Goal: Task Accomplishment & Management: Complete application form

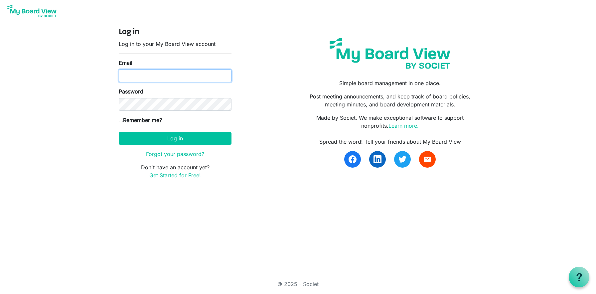
click at [163, 74] on input "Email" at bounding box center [175, 75] width 113 height 13
type input "[EMAIL_ADDRESS][DOMAIN_NAME]"
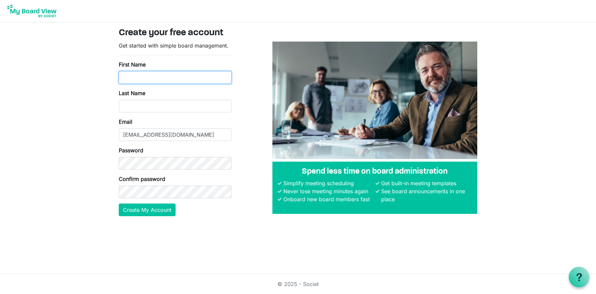
click at [177, 77] on input "First Name" at bounding box center [175, 77] width 113 height 13
type input "Monica"
type input "Kriese"
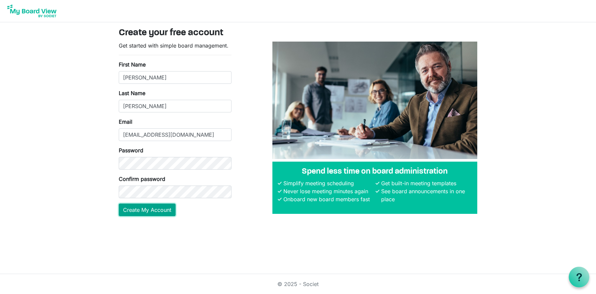
click at [149, 206] on button "Create My Account" at bounding box center [147, 209] width 57 height 13
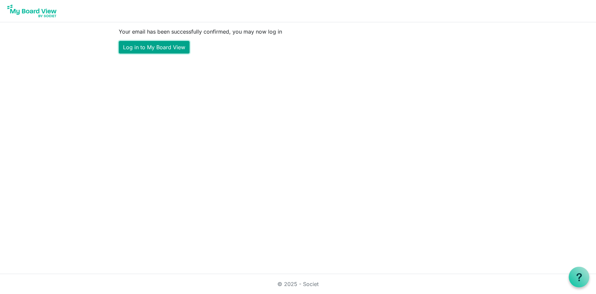
click at [161, 48] on link "Log in to My Board View" at bounding box center [154, 47] width 71 height 13
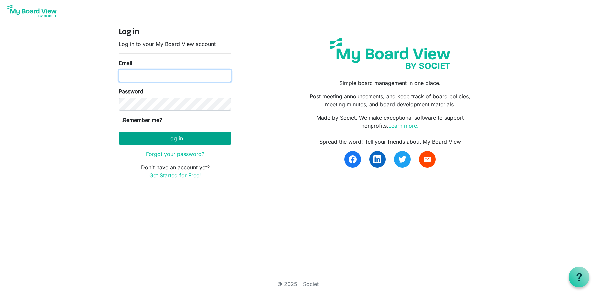
type input "[EMAIL_ADDRESS][DOMAIN_NAME]"
click at [173, 140] on button "Log in" at bounding box center [175, 138] width 113 height 13
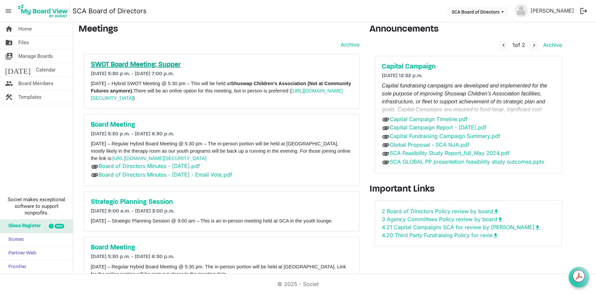
scroll to position [32, 0]
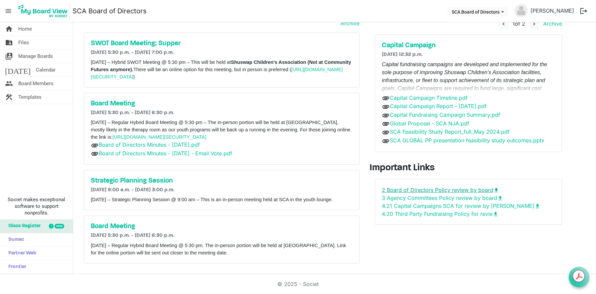
click at [433, 186] on link "2 Board of Directors Policy review by board download" at bounding box center [440, 189] width 117 height 7
